Goal: Transaction & Acquisition: Book appointment/travel/reservation

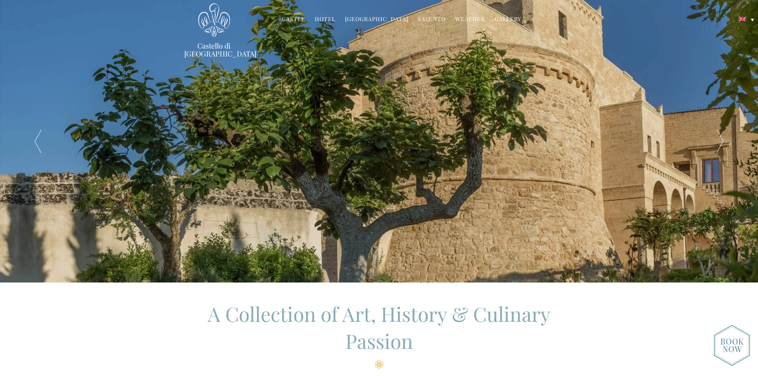
click at [298, 21] on link "Castle" at bounding box center [293, 19] width 23 height 9
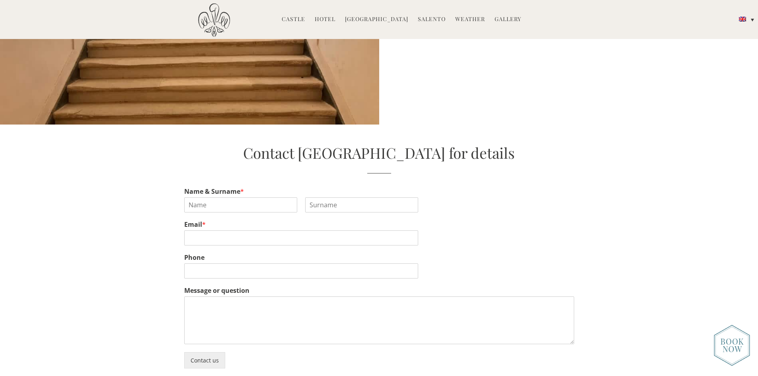
scroll to position [2347, 0]
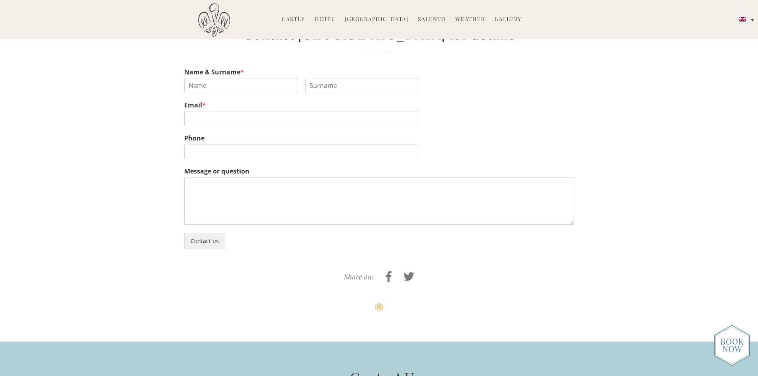
click at [326, 21] on link "Hotel" at bounding box center [325, 19] width 21 height 9
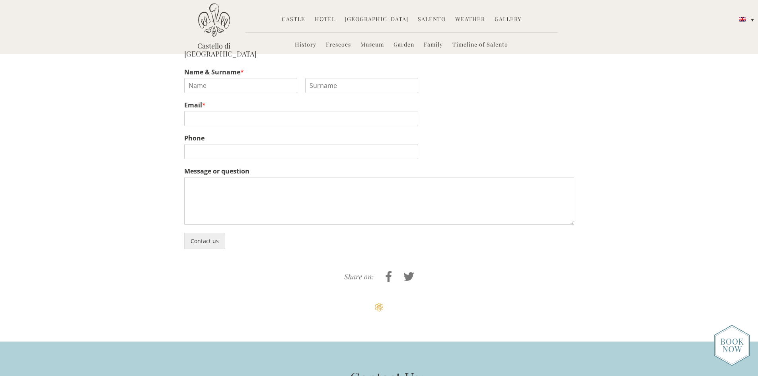
scroll to position [2333, 0]
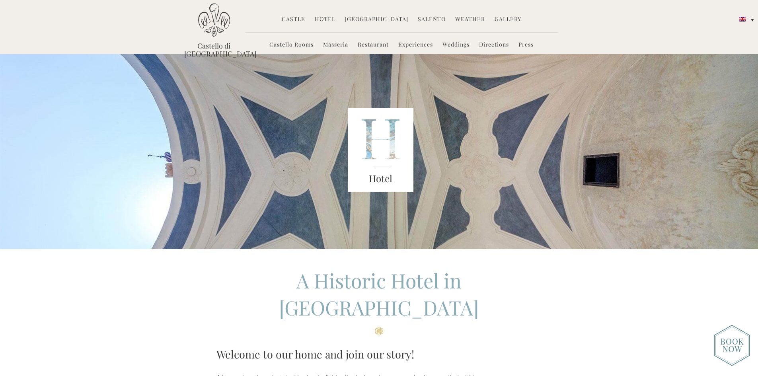
click at [288, 43] on link "Castello Rooms" at bounding box center [291, 45] width 44 height 9
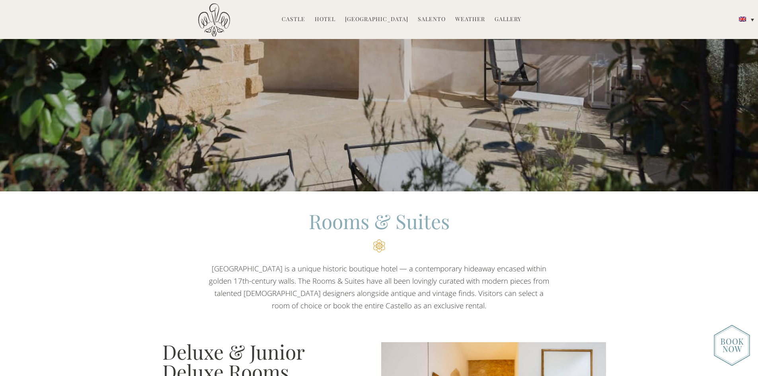
scroll to position [477, 0]
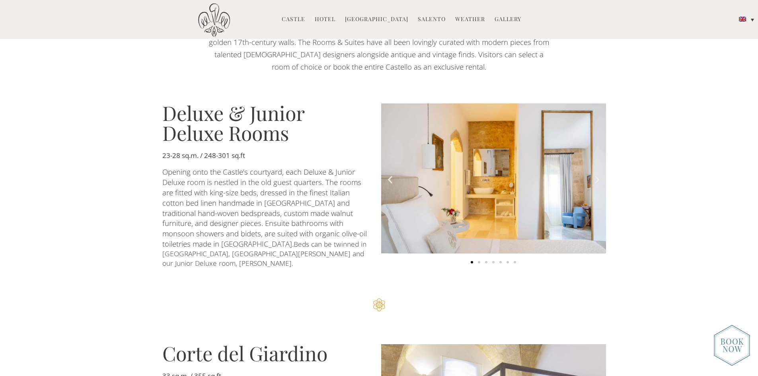
click at [595, 175] on icon "Next slide" at bounding box center [597, 180] width 10 height 10
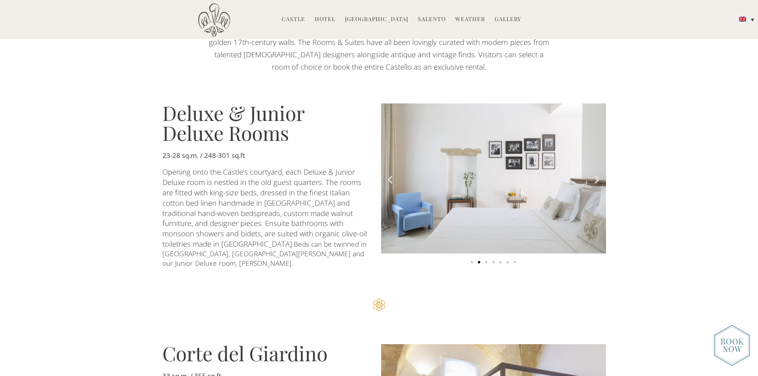
click at [595, 175] on icon "Next slide" at bounding box center [597, 180] width 10 height 10
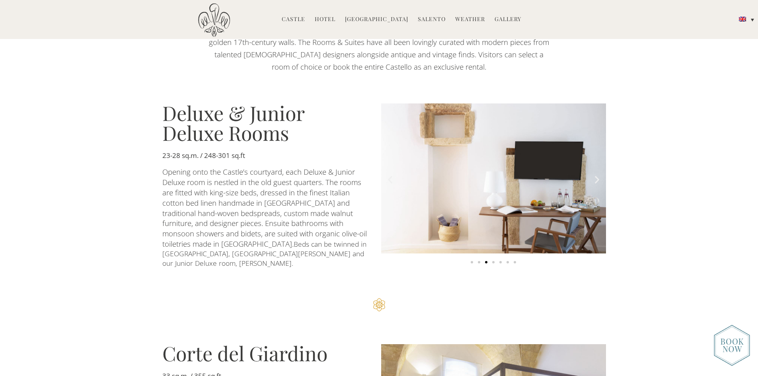
click at [595, 175] on icon "Next slide" at bounding box center [597, 180] width 10 height 10
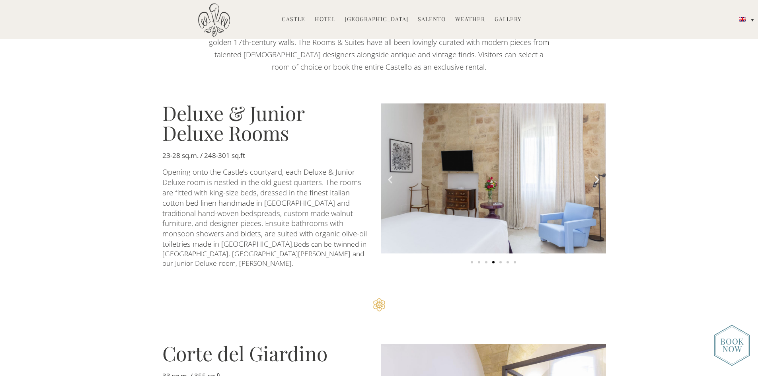
click at [595, 175] on icon "Next slide" at bounding box center [597, 180] width 10 height 10
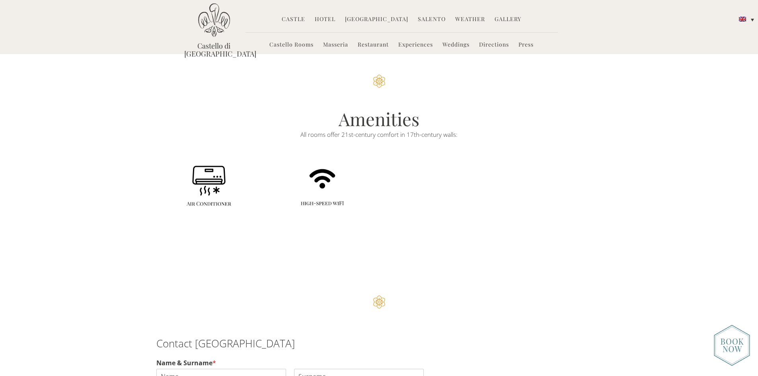
scroll to position [1542, 0]
